Goal: Information Seeking & Learning: Learn about a topic

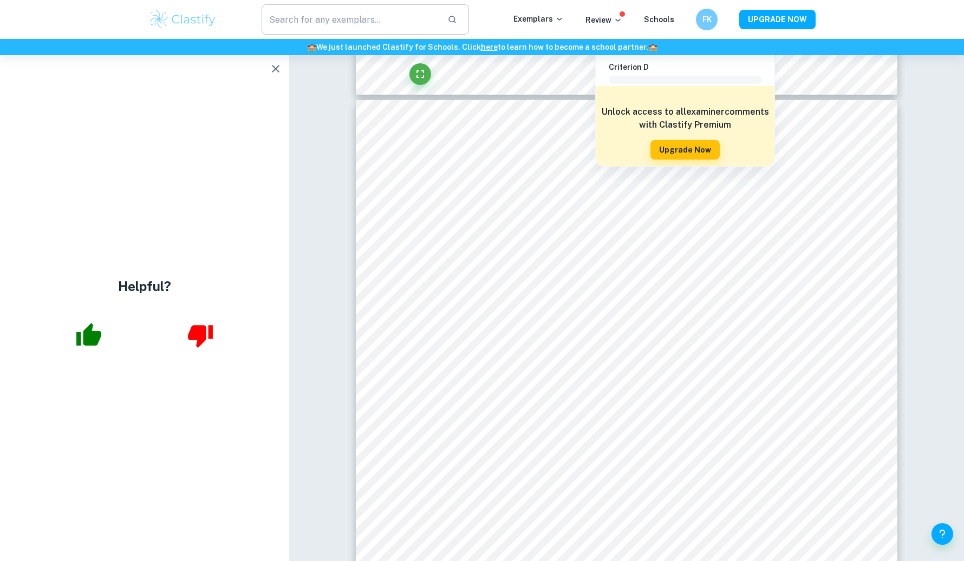
scroll to position [5081, 0]
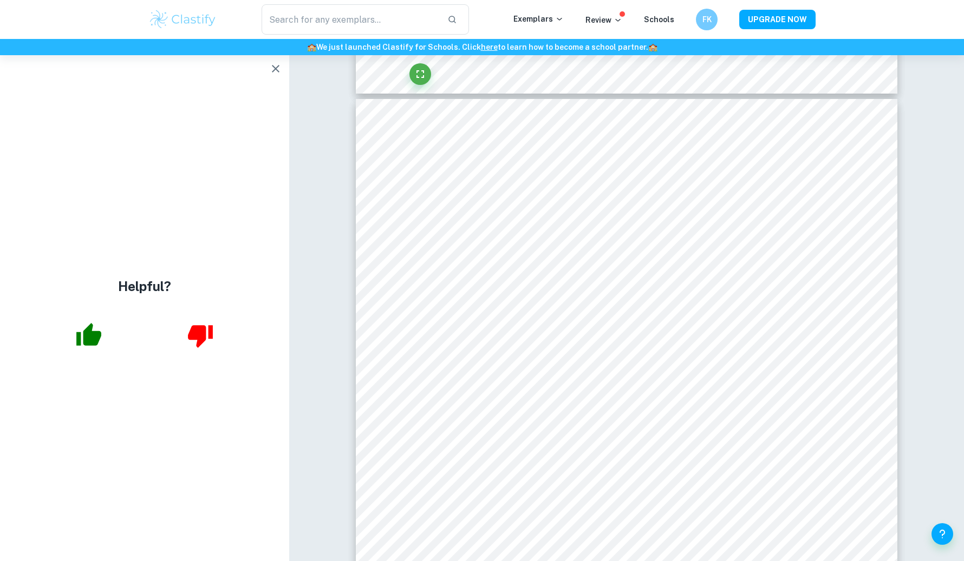
click at [87, 344] on icon "button" at bounding box center [88, 334] width 25 height 23
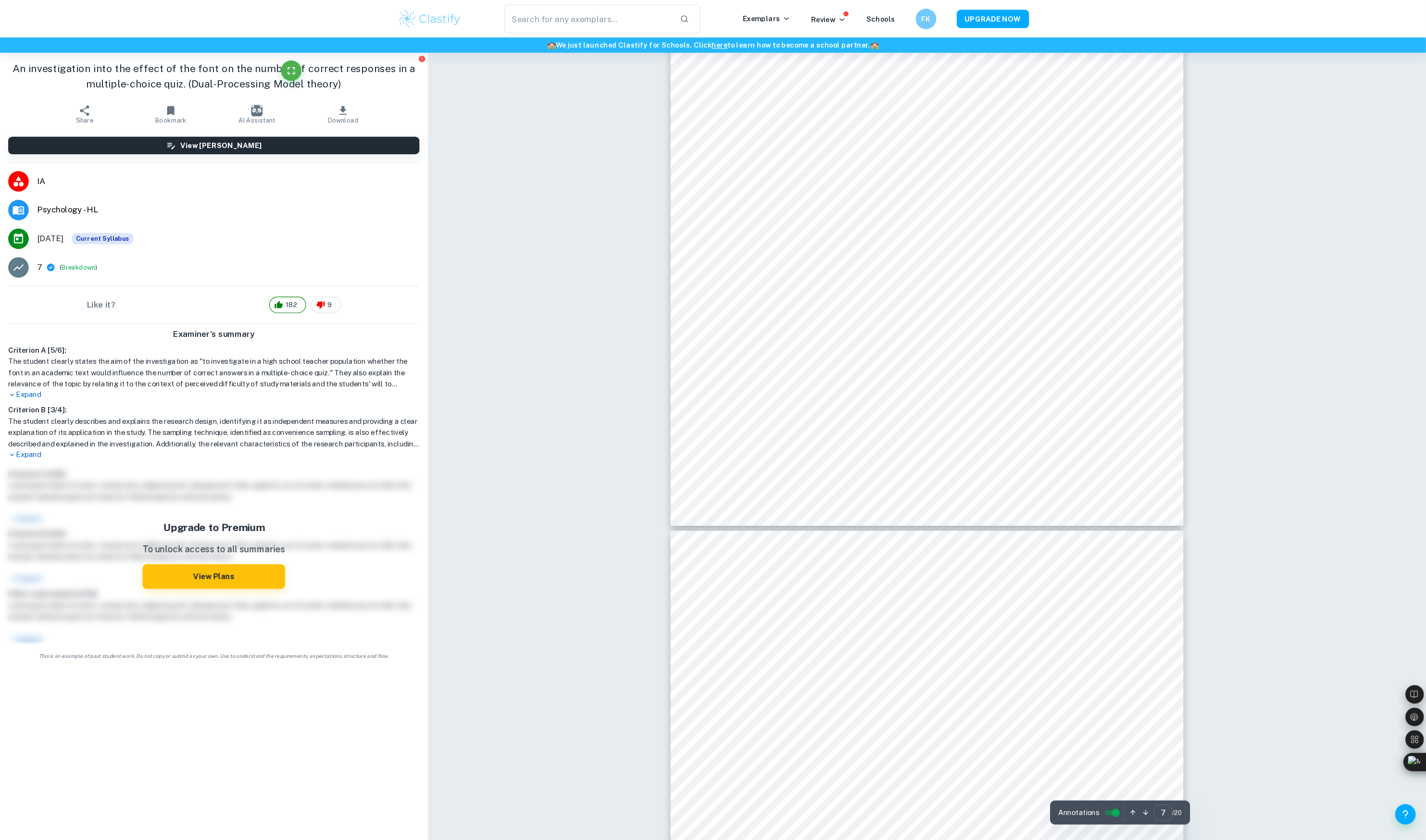
scroll to position [4102, 0]
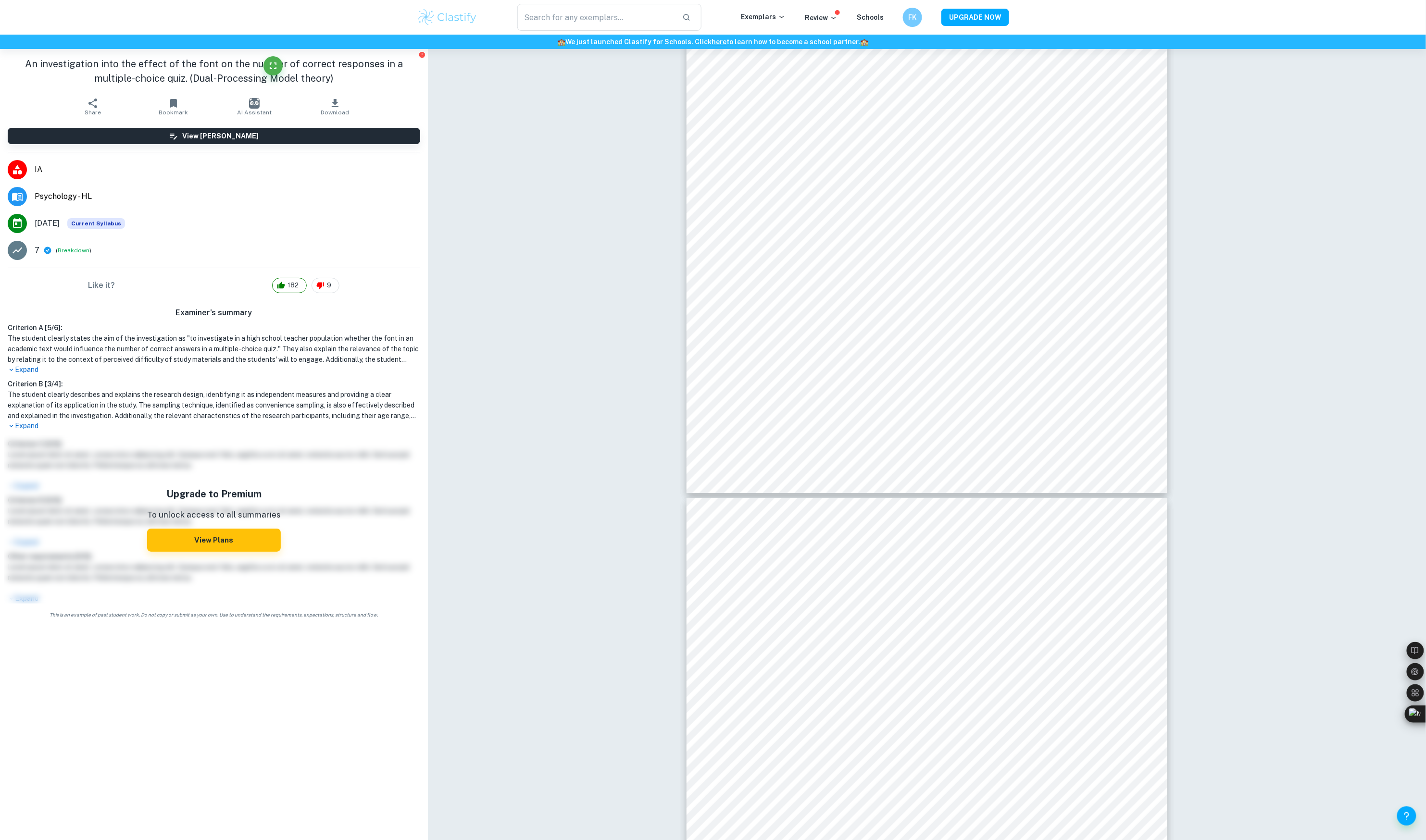
drag, startPoint x: 1187, startPoint y: 0, endPoint x: 1270, endPoint y: 555, distance: 561.2
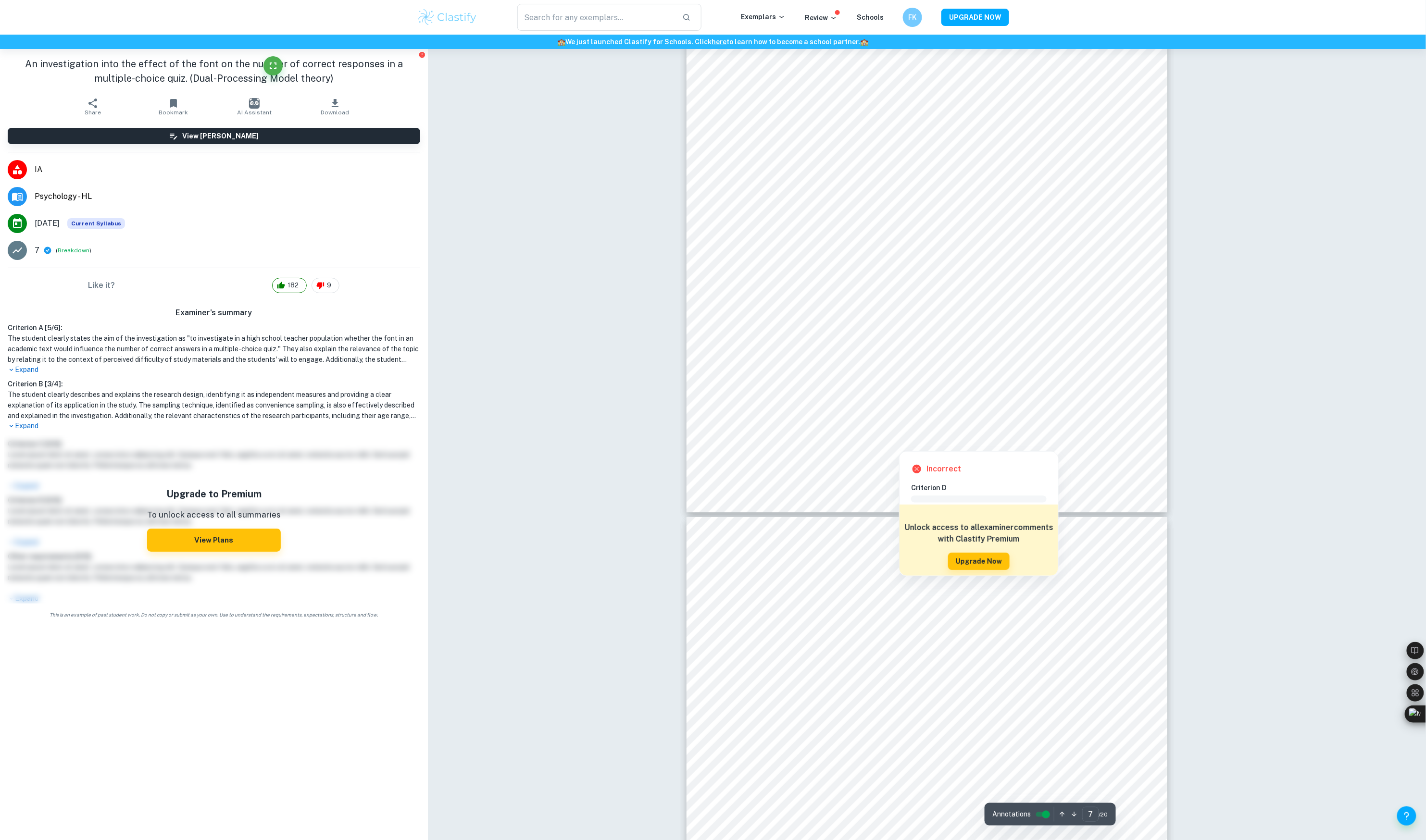
scroll to position [4082, 0]
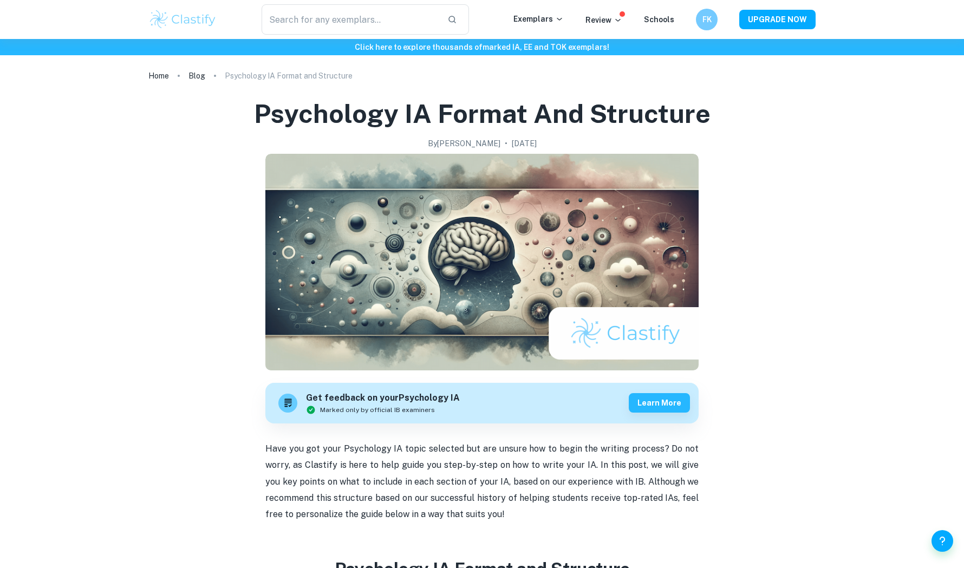
scroll to position [1594, 0]
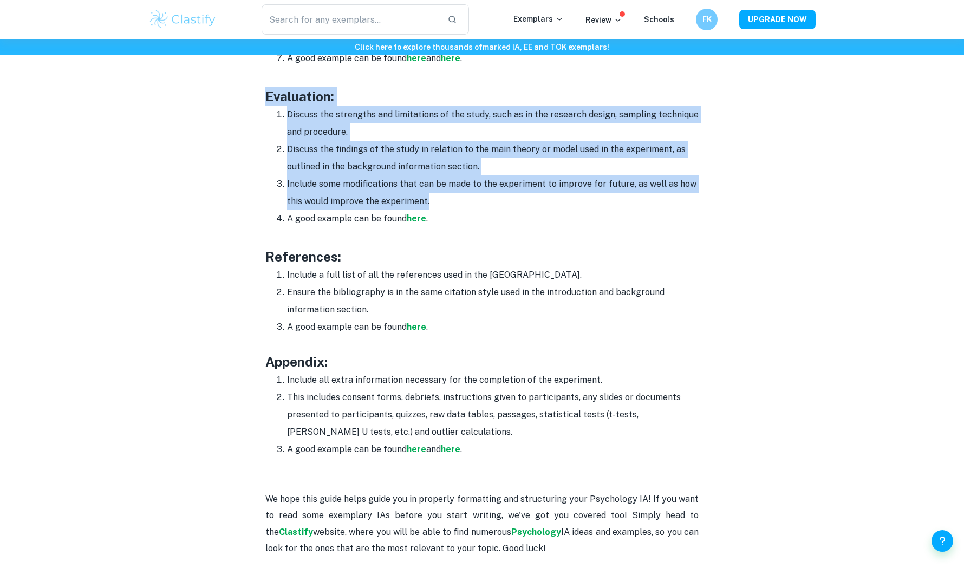
drag, startPoint x: 266, startPoint y: 91, endPoint x: 464, endPoint y: 202, distance: 227.6
copy div "Evaluation: Discuss the strengths and limitations of the study, such as in the …"
click at [409, 222] on strong "here" at bounding box center [416, 218] width 19 height 10
